Goal: Information Seeking & Learning: Stay updated

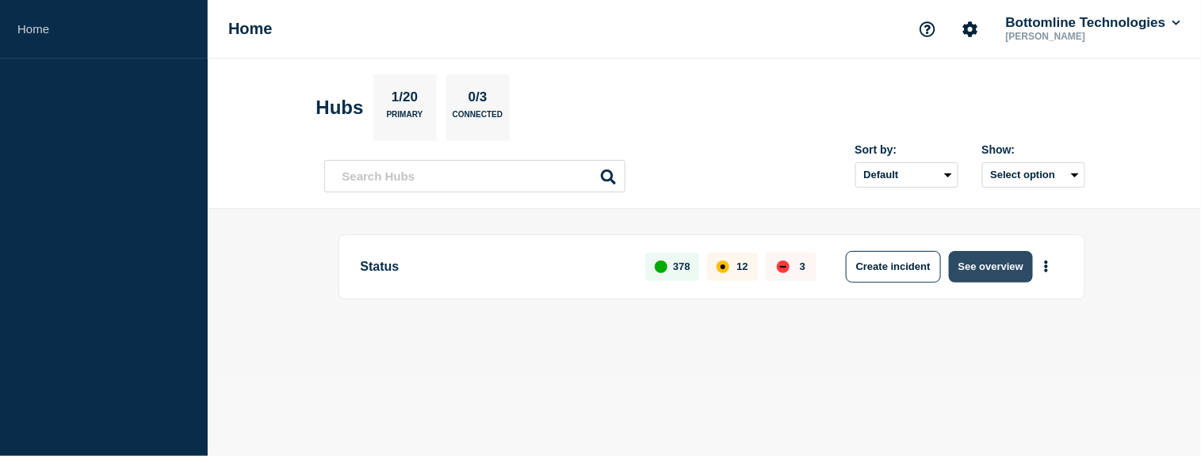
click at [983, 266] on button "See overview" at bounding box center [991, 267] width 84 height 32
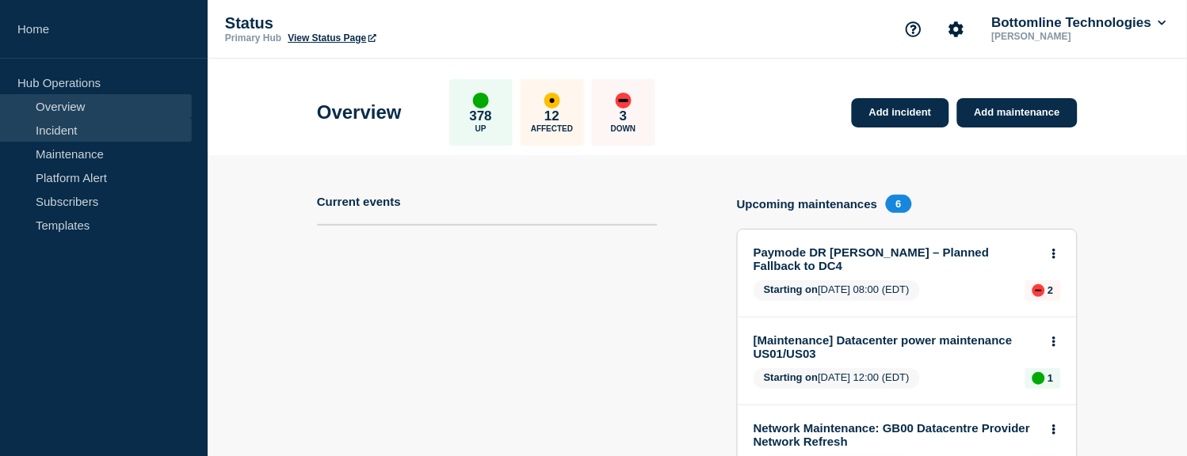
click at [92, 128] on link "Incident" at bounding box center [96, 130] width 192 height 24
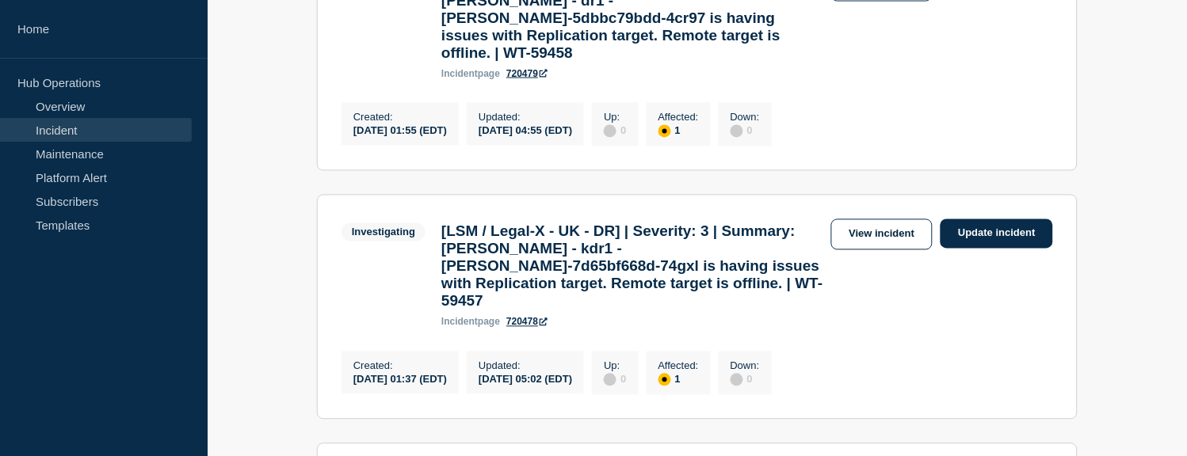
scroll to position [592, 0]
